Goal: Information Seeking & Learning: Understand process/instructions

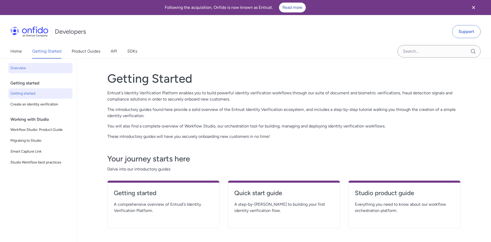
click at [23, 96] on span "Getting started" at bounding box center [40, 94] width 60 height 6
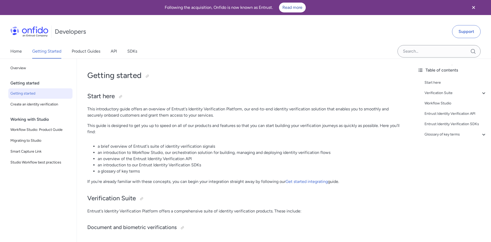
click at [26, 106] on span "Create an identity verification" at bounding box center [40, 104] width 60 height 6
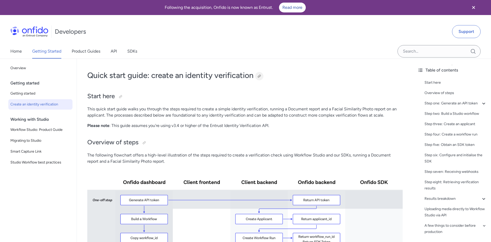
click at [261, 76] on div at bounding box center [259, 76] width 4 height 4
click at [117, 53] on link "API" at bounding box center [114, 51] width 6 height 15
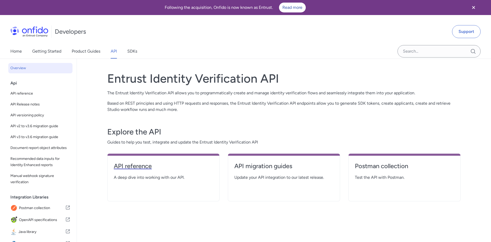
click at [152, 167] on h4 "API reference" at bounding box center [163, 166] width 99 height 8
select select "http"
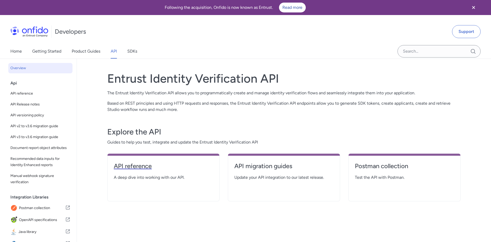
select select "http"
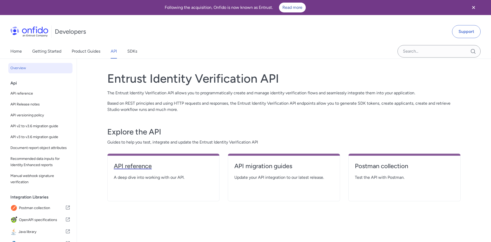
select select "http"
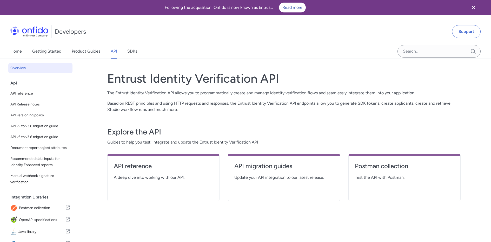
select select "http"
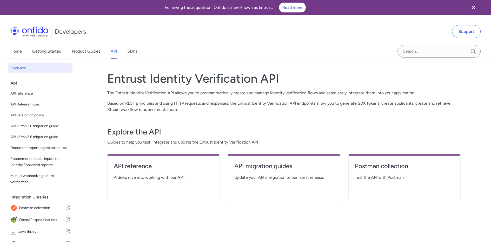
select select "http"
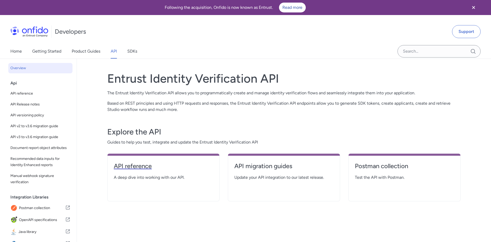
select select "http"
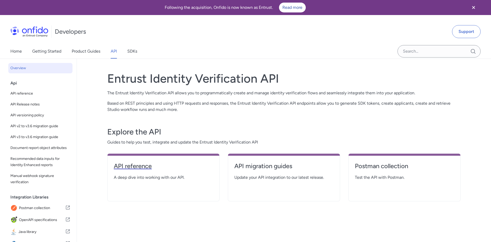
select select "http"
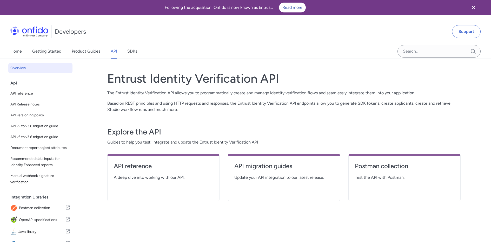
select select "http"
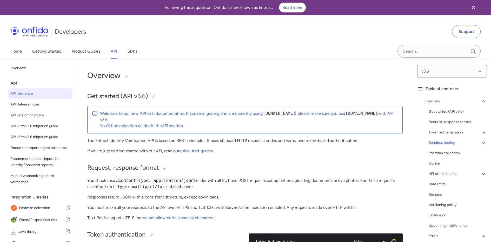
click at [450, 143] on div "Sandbox testing" at bounding box center [457, 143] width 58 height 6
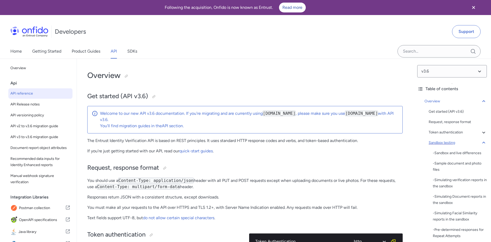
scroll to position [705, 0]
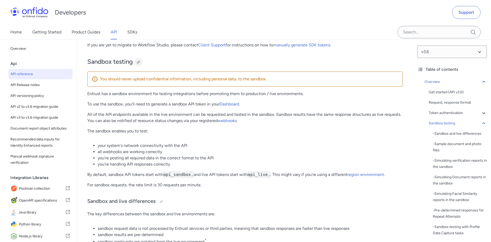
click at [136, 61] on div at bounding box center [138, 62] width 8 height 8
click at [466, 12] on link "Support" at bounding box center [466, 12] width 29 height 13
